Goal: Find specific page/section: Find specific page/section

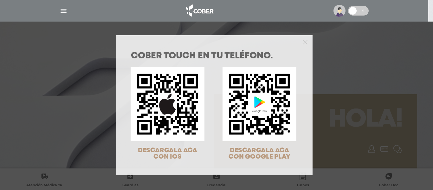
click at [331, 69] on div "COBER TOUCH en tu teléfono. DESCARGALA ACA CON IOS DESCARGALA ACA CON GOOGLE PL…" at bounding box center [216, 95] width 433 height 190
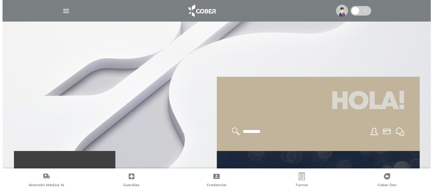
scroll to position [32, 0]
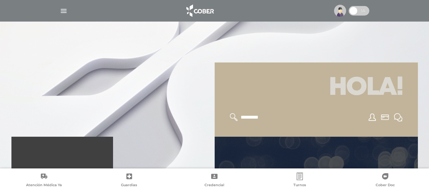
click at [64, 5] on div at bounding box center [214, 10] width 325 height 15
click at [64, 11] on img "button" at bounding box center [64, 11] width 8 height 8
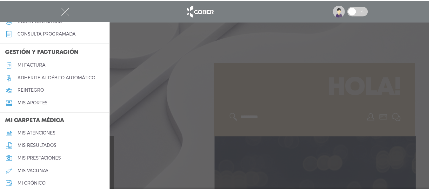
scroll to position [254, 0]
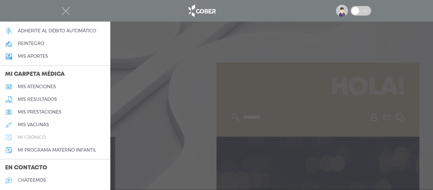
click at [37, 134] on link "mi crónico" at bounding box center [55, 137] width 110 height 13
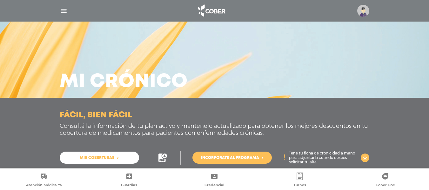
click at [97, 157] on span "Mis coberturas" at bounding box center [97, 158] width 35 height 4
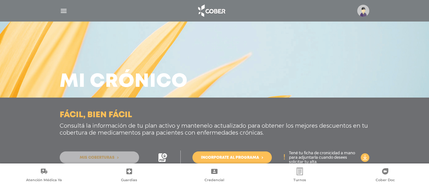
click at [98, 158] on span "Mis coberturas" at bounding box center [97, 158] width 35 height 4
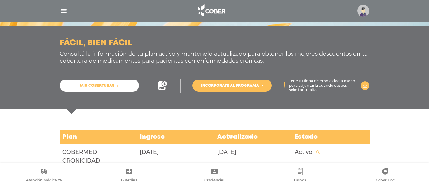
scroll to position [89, 0]
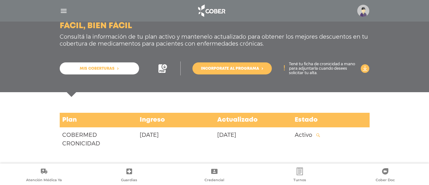
click at [318, 136] on icon at bounding box center [318, 136] width 4 height 4
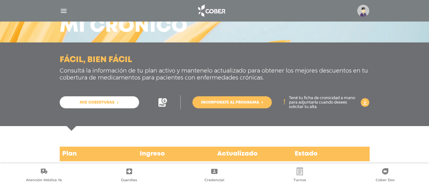
scroll to position [48, 0]
